Goal: Complete application form: Complete application form

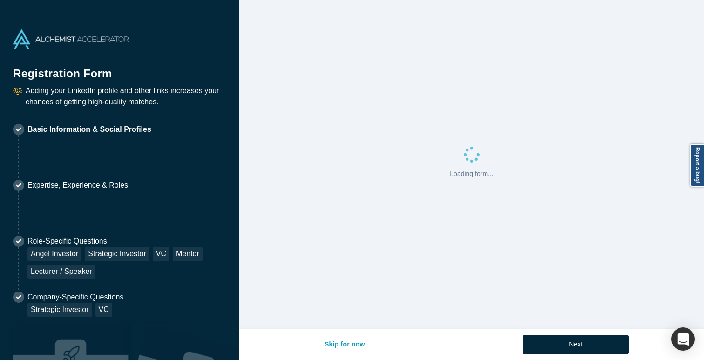
select select "[PERSON_NAME]"
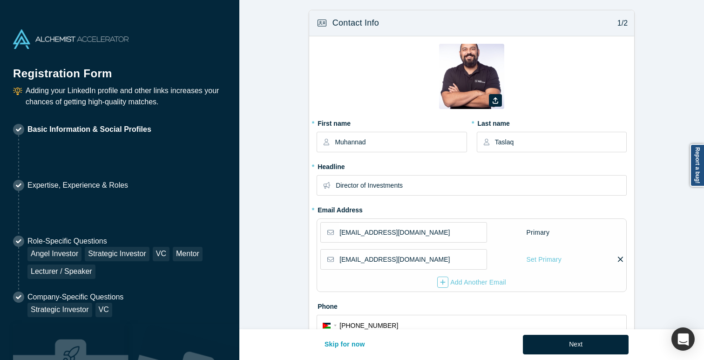
type input "[GEOGRAPHIC_DATA], [GEOGRAPHIC_DATA]"
